Goal: Entertainment & Leisure: Consume media (video, audio)

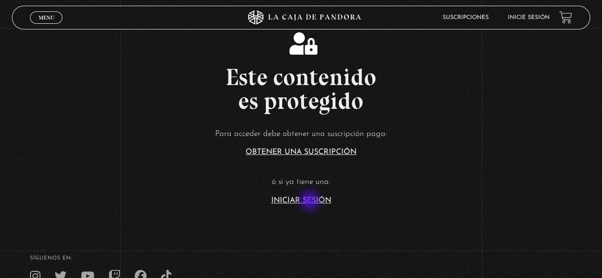
click at [311, 201] on link "Iniciar Sesión" at bounding box center [301, 201] width 60 height 8
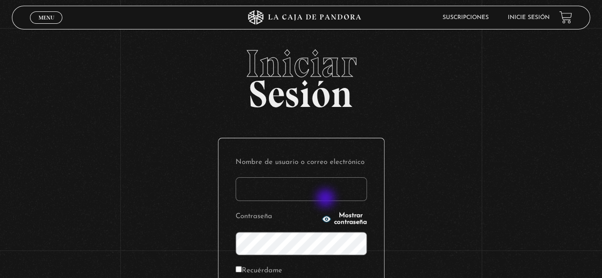
type input "MoniVB"
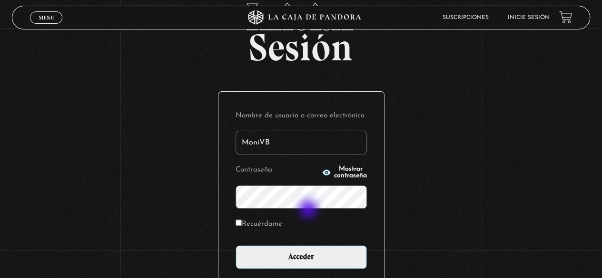
scroll to position [48, 0]
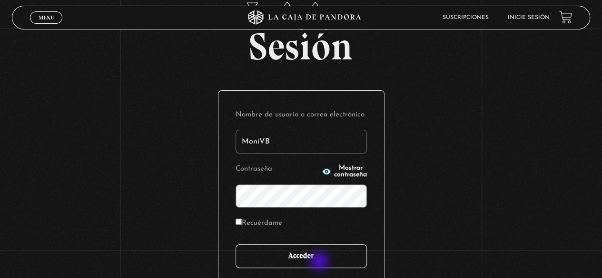
click at [320, 262] on input "Acceder" at bounding box center [301, 257] width 131 height 24
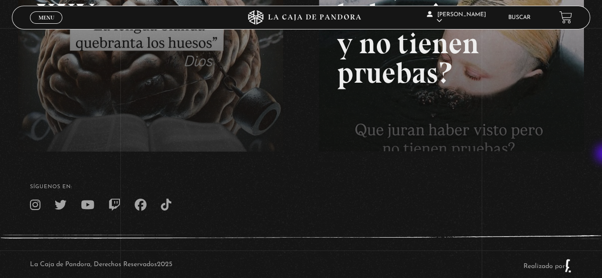
scroll to position [235, 0]
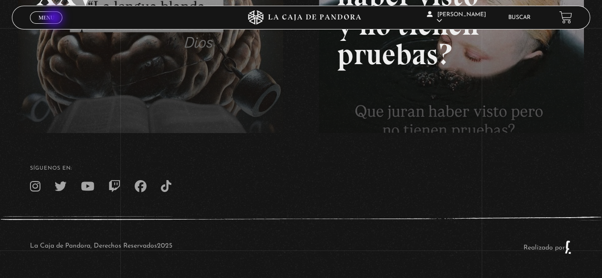
click at [55, 19] on link "Menu Cerrar" at bounding box center [46, 17] width 32 height 12
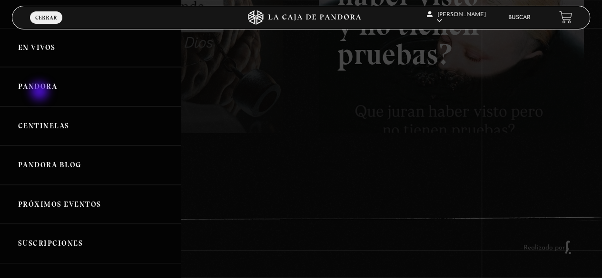
click at [40, 92] on link "Pandora" at bounding box center [90, 87] width 181 height 40
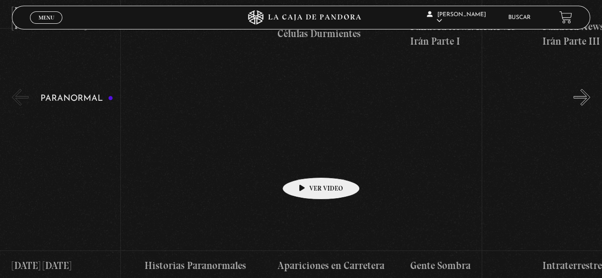
scroll to position [381, 0]
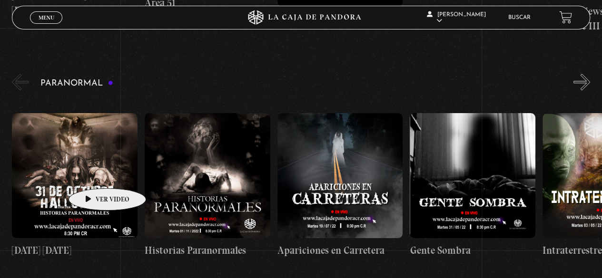
click at [93, 174] on figure at bounding box center [75, 176] width 126 height 126
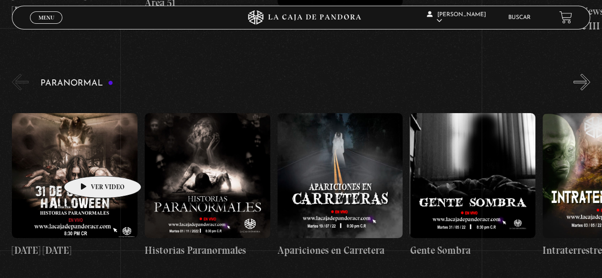
click at [88, 161] on figure at bounding box center [75, 176] width 126 height 126
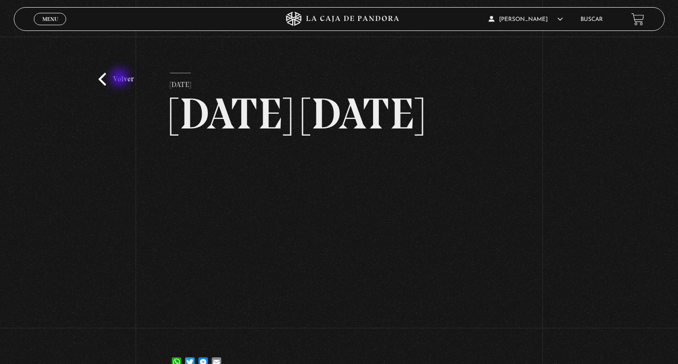
click at [120, 79] on link "Volver" at bounding box center [116, 79] width 35 height 13
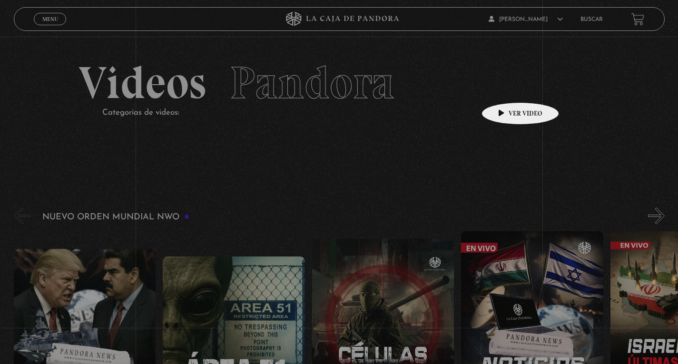
scroll to position [571, 0]
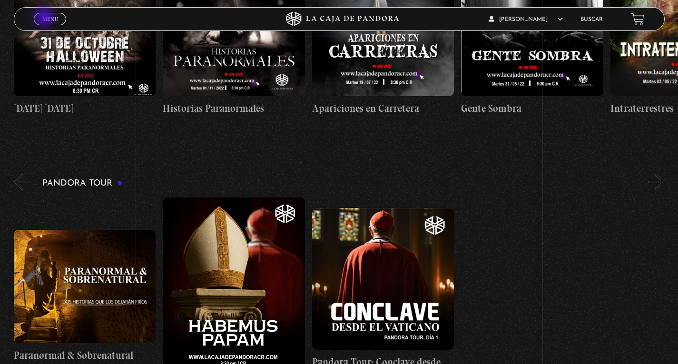
click at [45, 18] on span "Menu" at bounding box center [50, 19] width 16 height 6
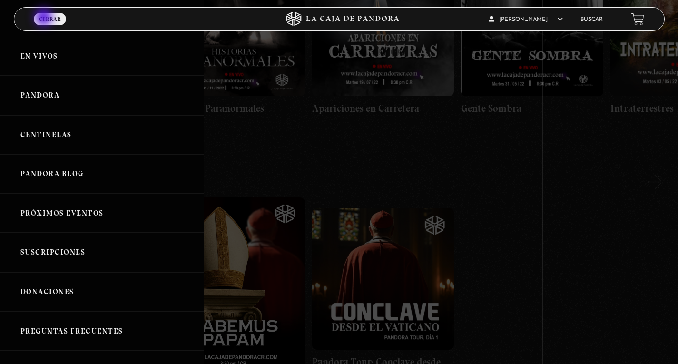
click at [45, 18] on span "Cerrar" at bounding box center [50, 19] width 22 height 6
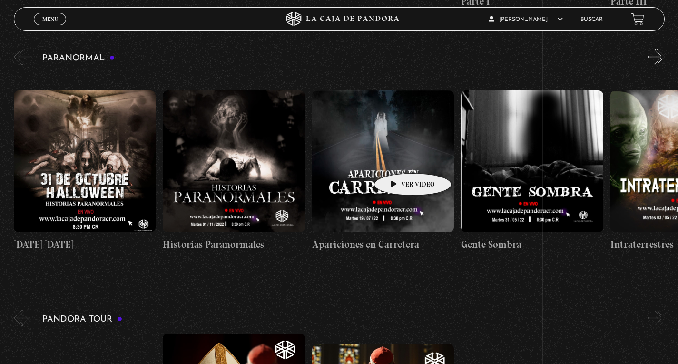
scroll to position [381, 0]
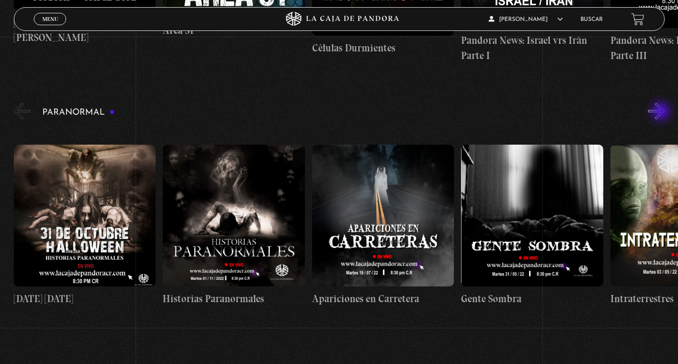
click at [662, 112] on button "»" at bounding box center [656, 111] width 17 height 17
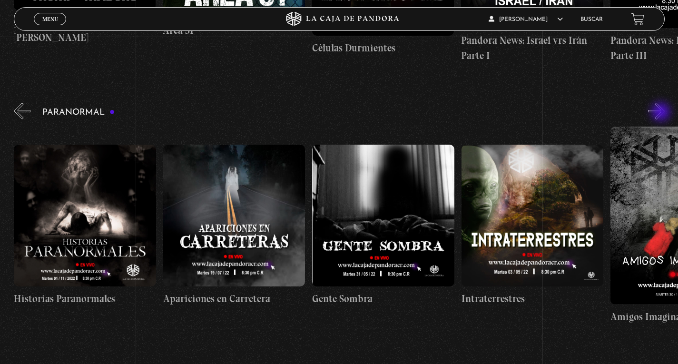
click at [662, 113] on button "»" at bounding box center [656, 111] width 17 height 17
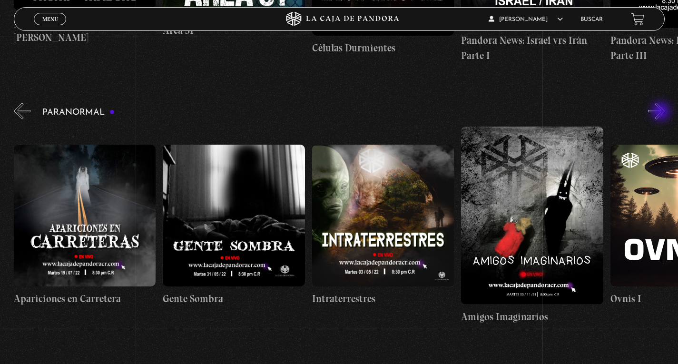
click at [662, 112] on button "»" at bounding box center [656, 111] width 17 height 17
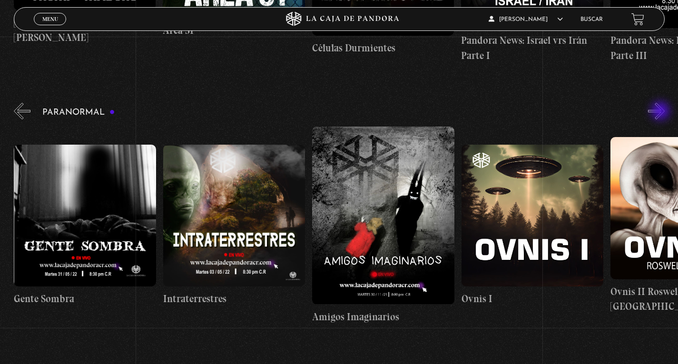
click at [662, 112] on button "»" at bounding box center [656, 111] width 17 height 17
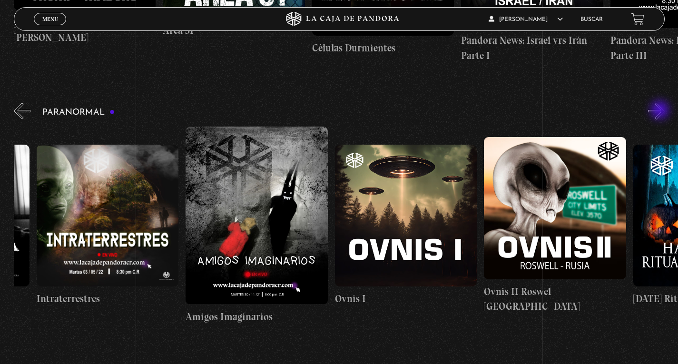
click at [661, 111] on button "»" at bounding box center [656, 111] width 17 height 17
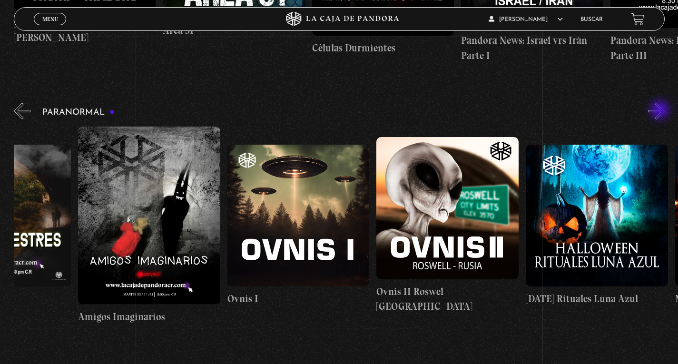
click at [661, 111] on button "»" at bounding box center [656, 111] width 17 height 17
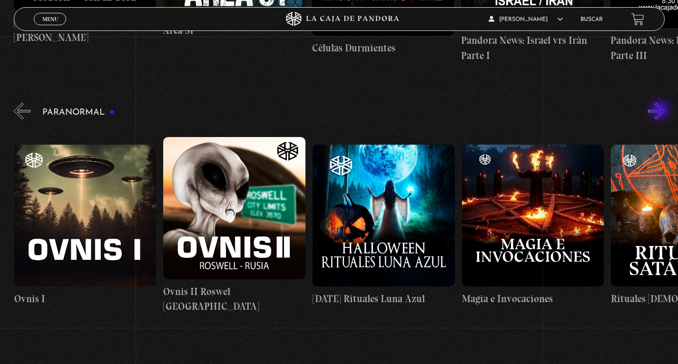
scroll to position [0, 895]
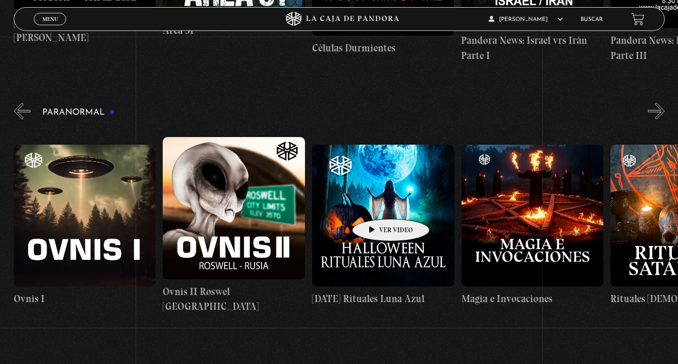
click at [376, 205] on figure at bounding box center [383, 216] width 142 height 142
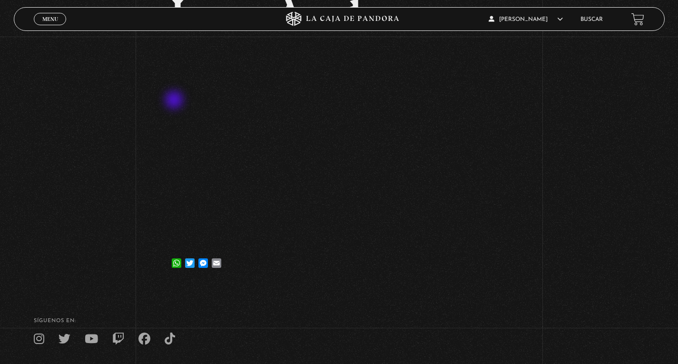
scroll to position [190, 0]
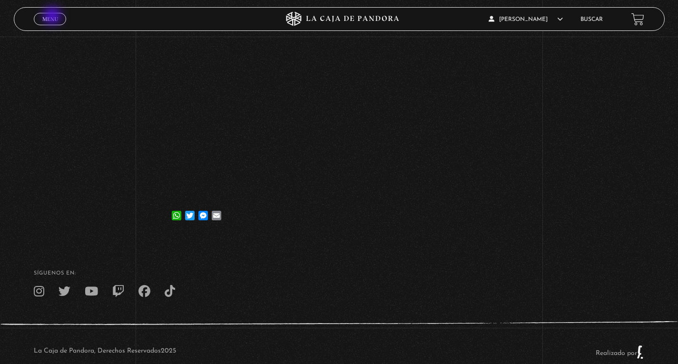
click at [53, 17] on span "Menu" at bounding box center [50, 19] width 16 height 6
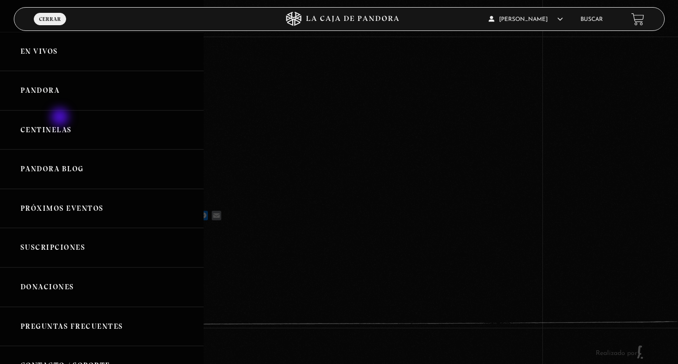
scroll to position [0, 0]
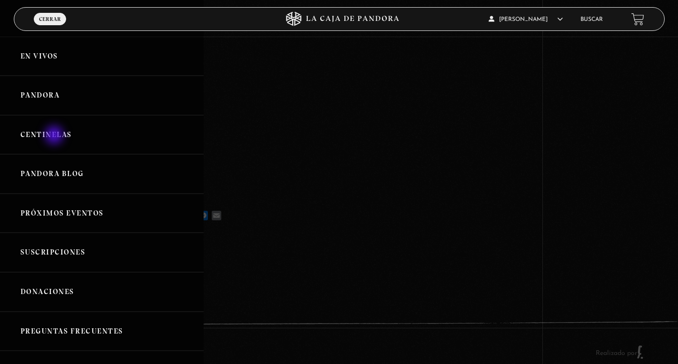
click at [55, 136] on link "Centinelas" at bounding box center [102, 135] width 204 height 40
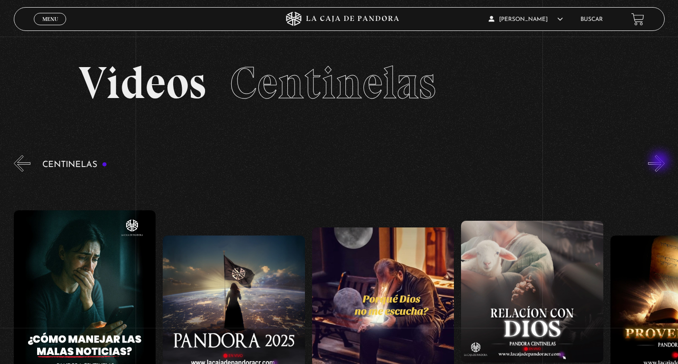
click at [661, 162] on button "»" at bounding box center [656, 163] width 17 height 17
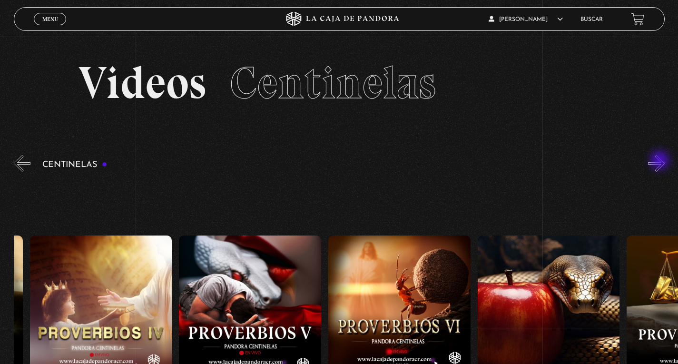
click at [661, 161] on button "»" at bounding box center [656, 163] width 17 height 17
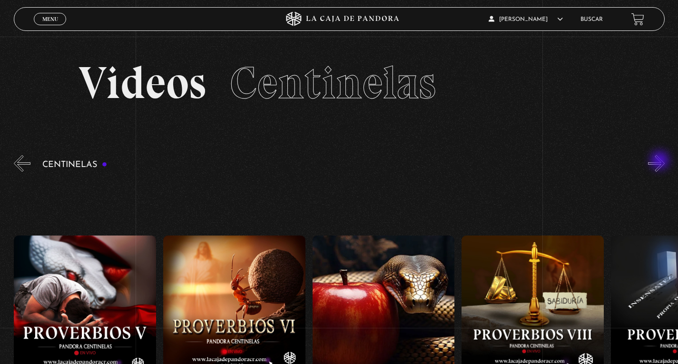
click at [661, 161] on button "»" at bounding box center [656, 163] width 17 height 17
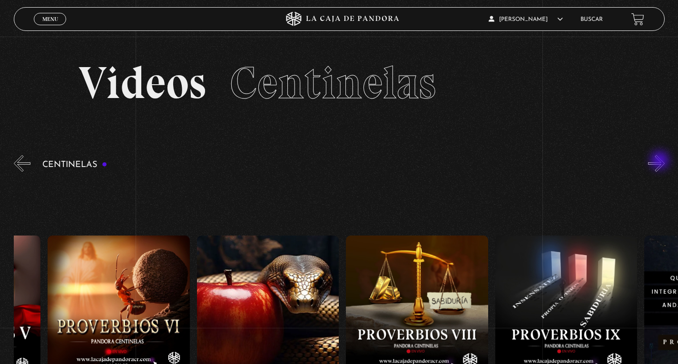
click at [661, 161] on button "»" at bounding box center [656, 163] width 17 height 17
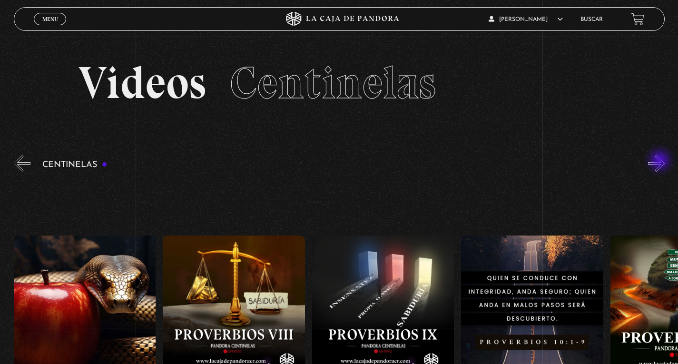
click at [661, 161] on button "»" at bounding box center [656, 163] width 17 height 17
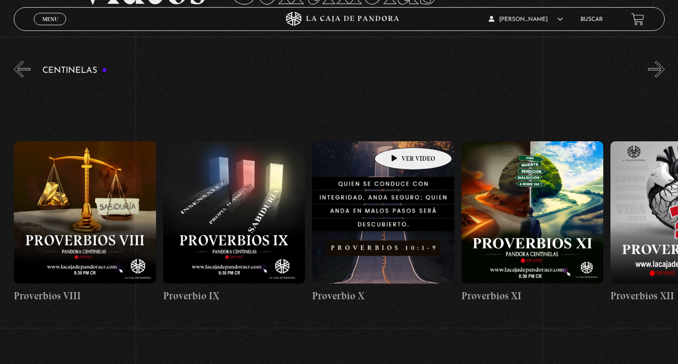
scroll to position [95, 0]
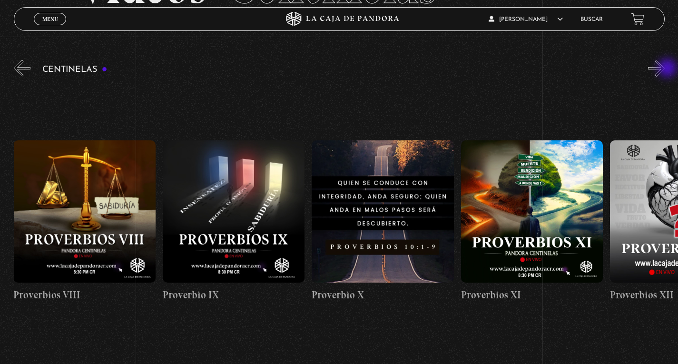
click at [665, 68] on button "»" at bounding box center [656, 68] width 17 height 17
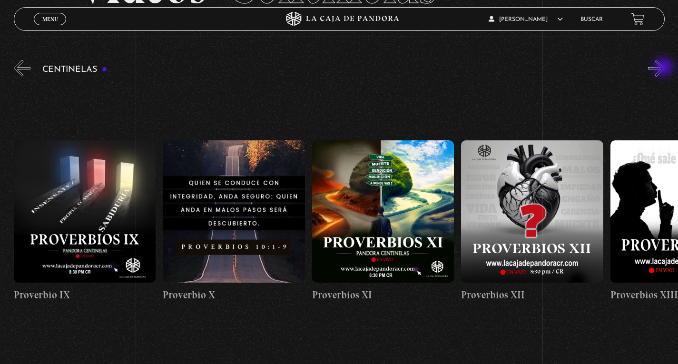
click at [665, 68] on button "»" at bounding box center [656, 68] width 17 height 17
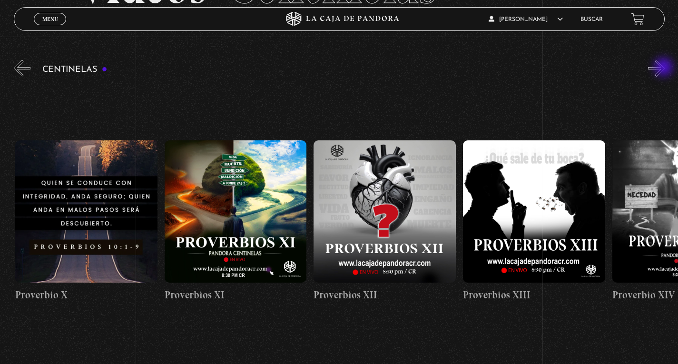
click at [665, 68] on button "»" at bounding box center [656, 68] width 17 height 17
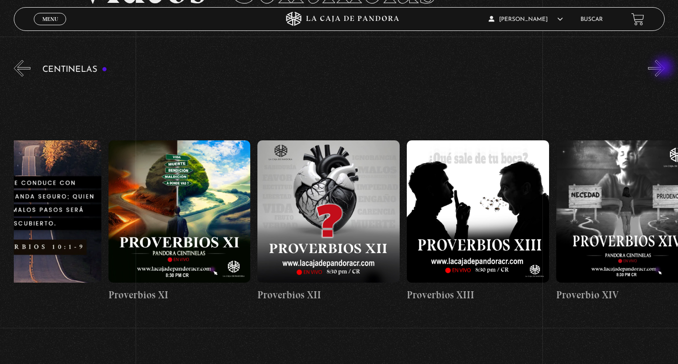
click at [665, 68] on button "»" at bounding box center [656, 68] width 17 height 17
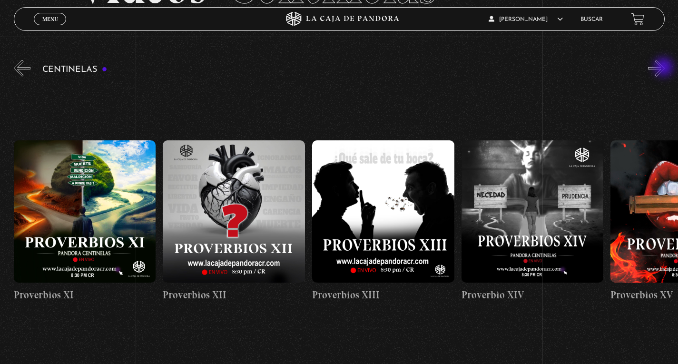
click at [665, 68] on button "»" at bounding box center [656, 68] width 17 height 17
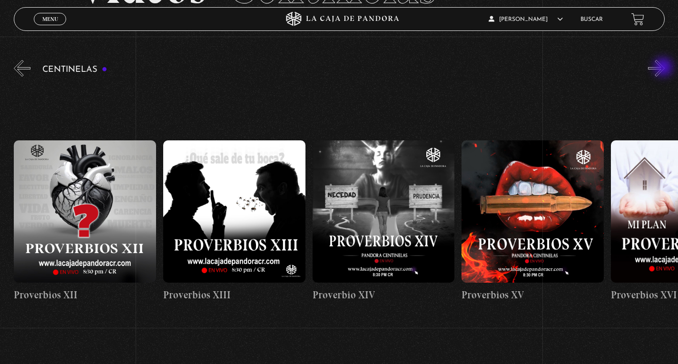
click at [664, 68] on button "»" at bounding box center [656, 68] width 17 height 17
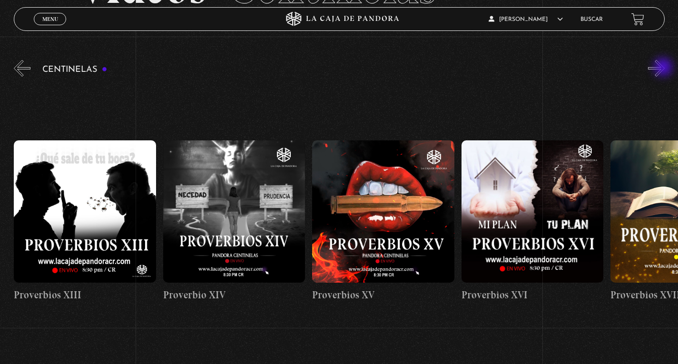
click at [664, 68] on button "»" at bounding box center [656, 68] width 17 height 17
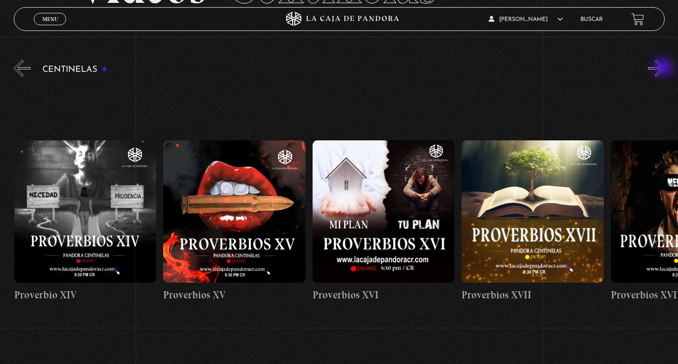
click at [664, 68] on button "»" at bounding box center [656, 68] width 17 height 17
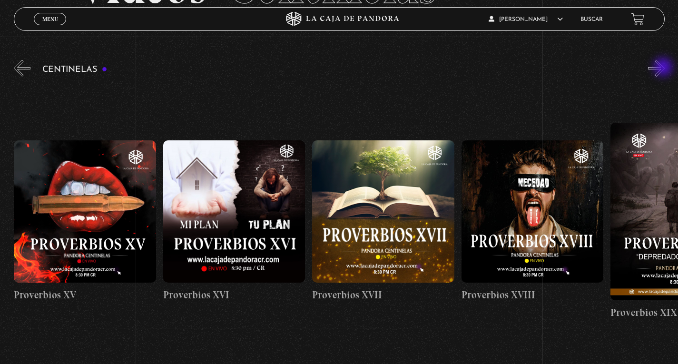
click at [664, 68] on button "»" at bounding box center [656, 68] width 17 height 17
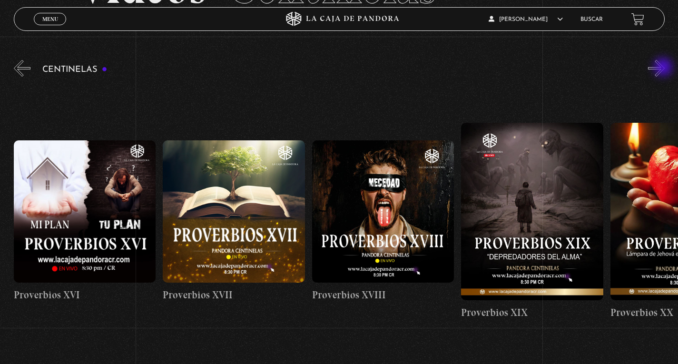
click at [664, 68] on button "»" at bounding box center [656, 68] width 17 height 17
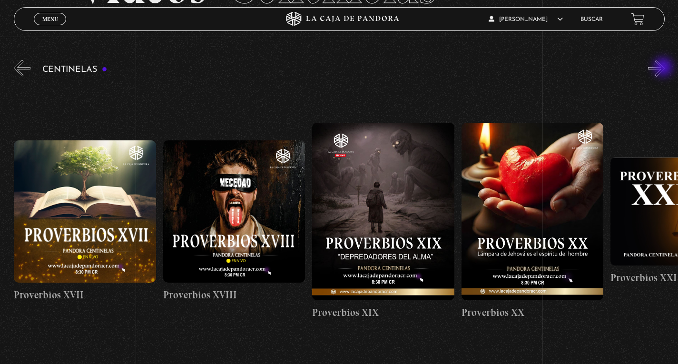
click at [664, 68] on button "»" at bounding box center [656, 68] width 17 height 17
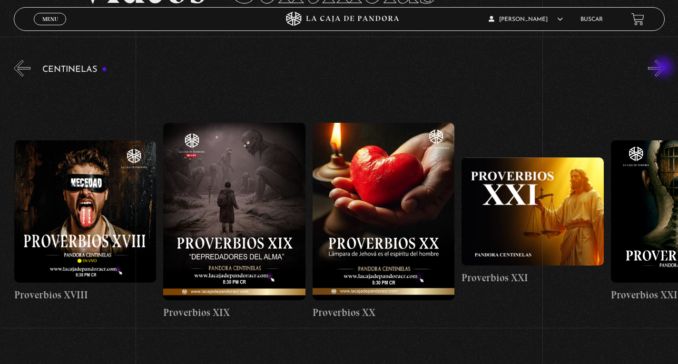
click at [664, 68] on button "»" at bounding box center [656, 68] width 17 height 17
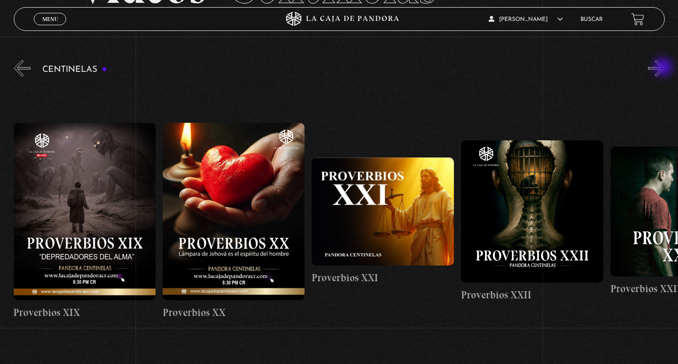
click at [664, 68] on button "»" at bounding box center [656, 68] width 17 height 17
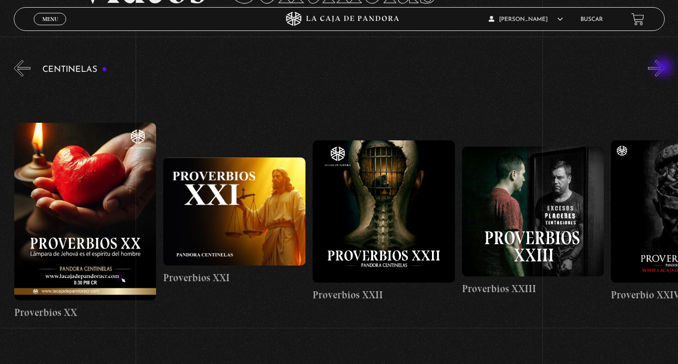
click at [664, 68] on button "»" at bounding box center [656, 68] width 17 height 17
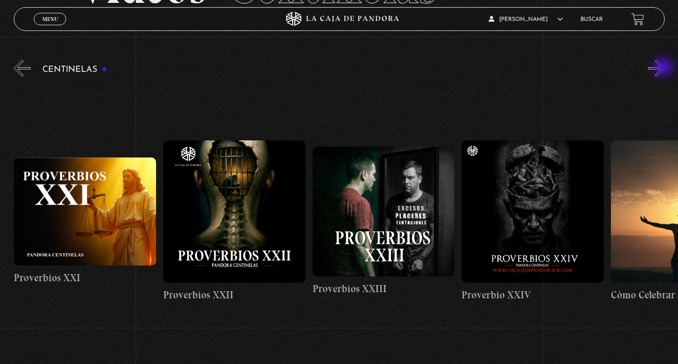
click at [664, 68] on button "»" at bounding box center [656, 68] width 17 height 17
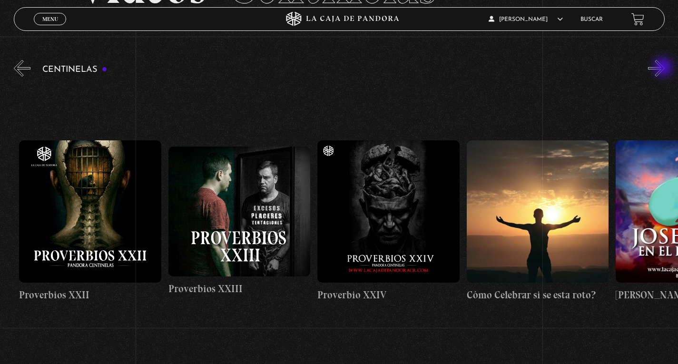
click at [664, 68] on button "»" at bounding box center [656, 68] width 17 height 17
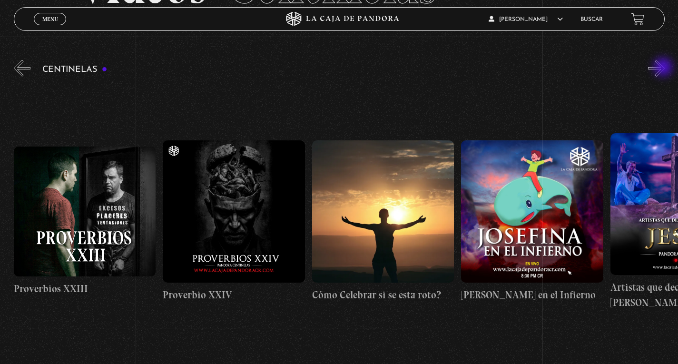
click at [664, 68] on button "»" at bounding box center [656, 68] width 17 height 17
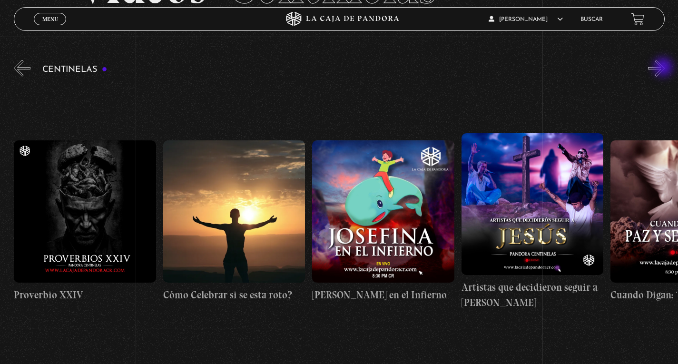
click at [664, 68] on button "»" at bounding box center [656, 68] width 17 height 17
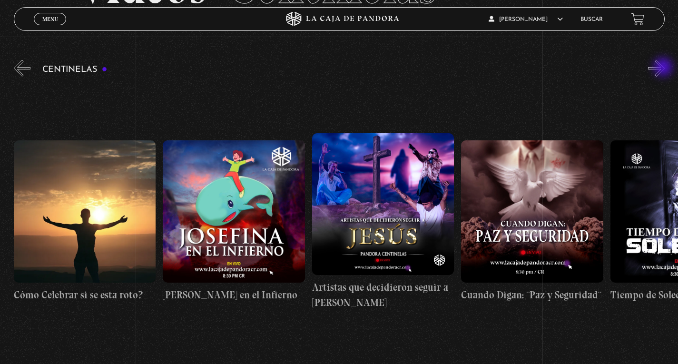
click at [664, 68] on button "»" at bounding box center [656, 68] width 17 height 17
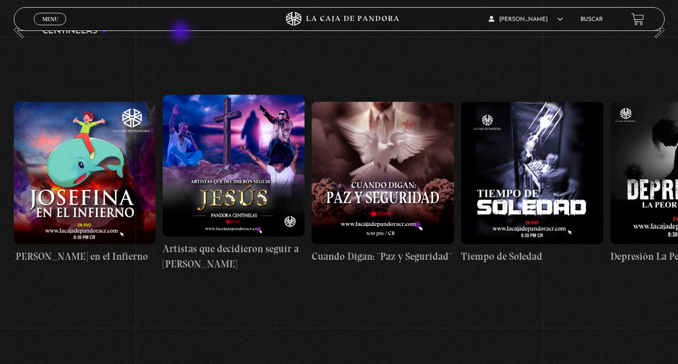
scroll to position [143, 0]
